Goal: Find specific page/section: Find specific page/section

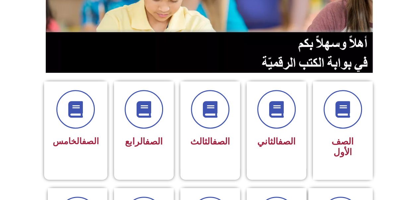
scroll to position [111, 0]
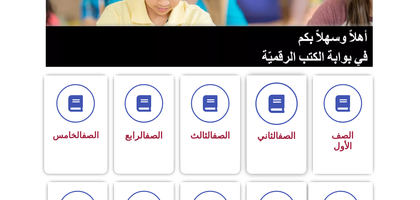
click at [277, 113] on span at bounding box center [276, 103] width 42 height 42
click at [271, 108] on icon at bounding box center [276, 104] width 18 height 18
click at [287, 147] on div "الصف الثاني" at bounding box center [277, 119] width 60 height 88
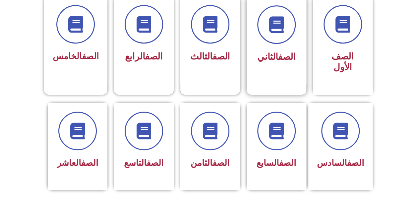
scroll to position [189, 0]
click at [290, 45] on div "الصف الثاني" at bounding box center [277, 36] width 42 height 60
click at [290, 52] on link "الصف" at bounding box center [287, 57] width 18 height 11
click at [289, 53] on link "الصف" at bounding box center [287, 57] width 18 height 11
click at [288, 53] on link "الصف" at bounding box center [287, 57] width 18 height 11
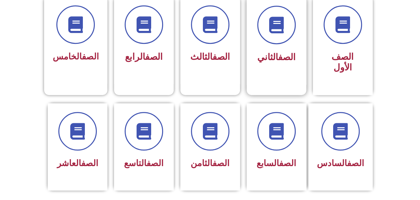
click at [286, 53] on link "الصف" at bounding box center [287, 57] width 18 height 11
click at [284, 52] on link "الصف" at bounding box center [287, 57] width 18 height 11
click at [281, 52] on link "الصف" at bounding box center [287, 57] width 18 height 11
click at [279, 55] on link "الصف" at bounding box center [287, 57] width 18 height 11
click at [278, 57] on link "الصف" at bounding box center [287, 57] width 18 height 11
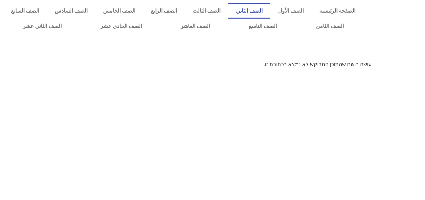
click at [262, 11] on link "الصف الثاني" at bounding box center [249, 10] width 42 height 15
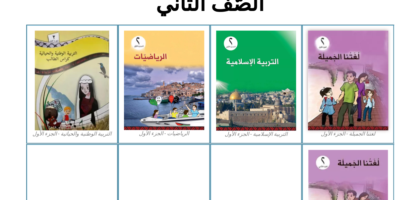
scroll to position [182, 0]
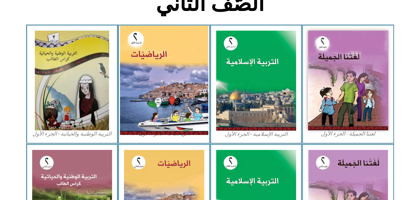
click at [188, 103] on img at bounding box center [164, 80] width 88 height 109
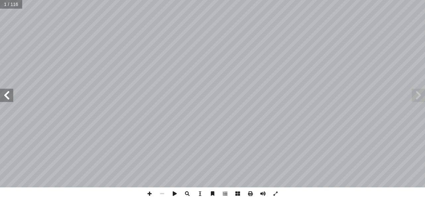
click at [9, 98] on span at bounding box center [6, 95] width 13 height 13
click at [7, 98] on span at bounding box center [6, 95] width 13 height 13
click at [8, 97] on span at bounding box center [6, 95] width 13 height 13
click at [9, 98] on span at bounding box center [6, 95] width 13 height 13
